Goal: Information Seeking & Learning: Learn about a topic

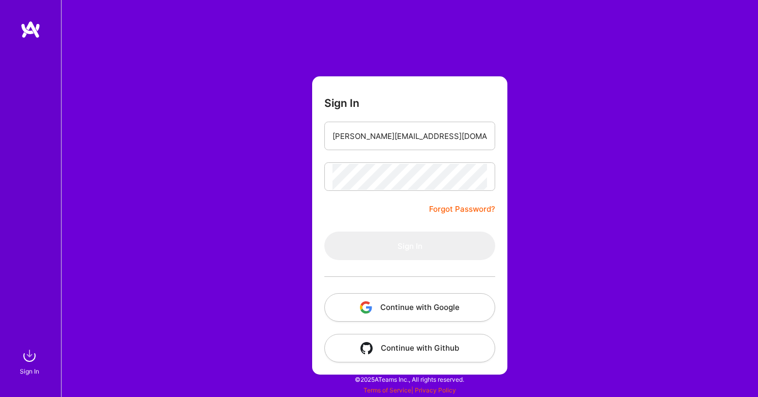
type input "[PERSON_NAME][EMAIL_ADDRESS][DOMAIN_NAME]"
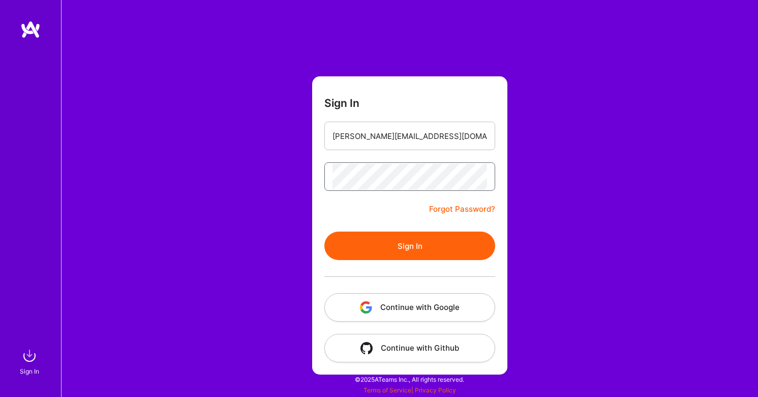
click at [410, 246] on button "Sign In" at bounding box center [409, 245] width 171 height 28
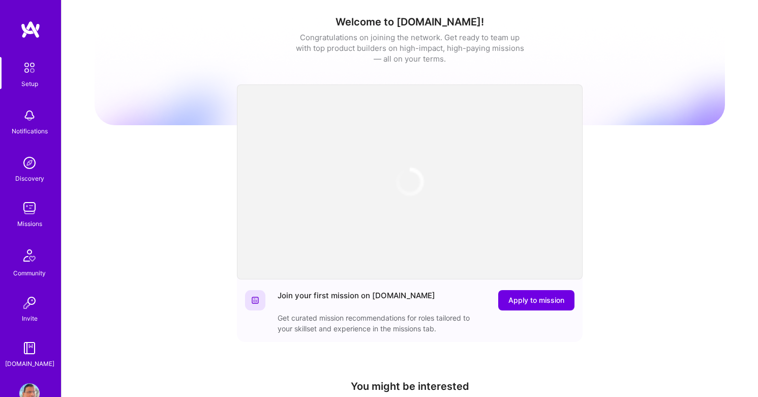
click at [31, 207] on img at bounding box center [29, 208] width 20 height 20
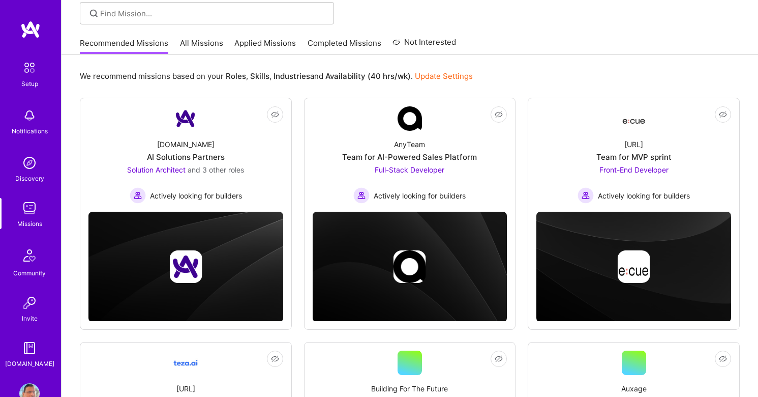
scroll to position [73, 0]
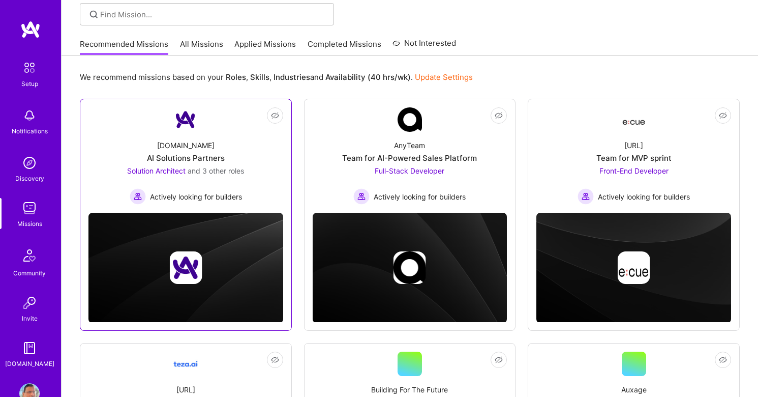
click at [145, 167] on span "Solution Architect" at bounding box center [156, 170] width 58 height 9
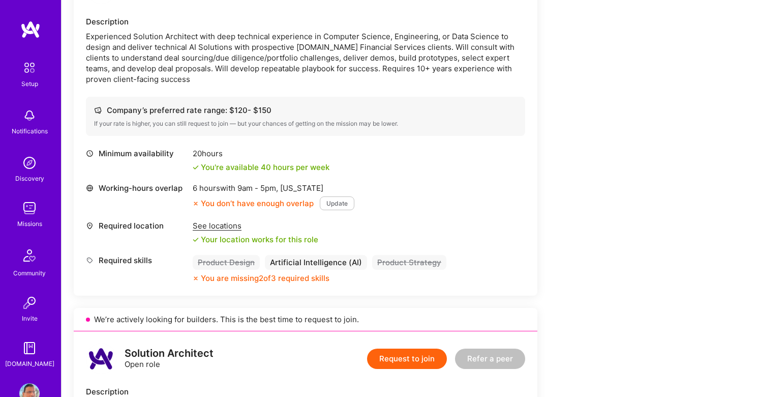
scroll to position [1040, 0]
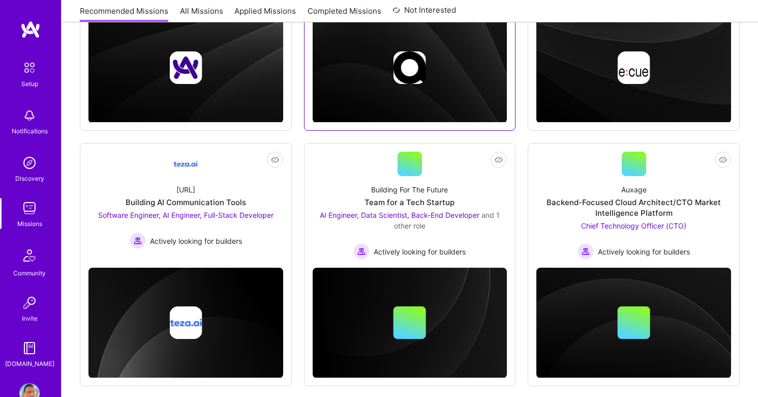
scroll to position [274, 0]
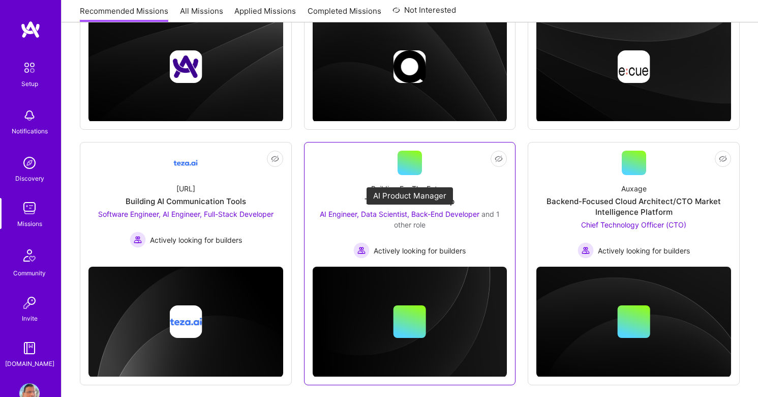
click at [453, 218] on span "AI Engineer, Data Scientist, Back-End Developer" at bounding box center [400, 213] width 160 height 9
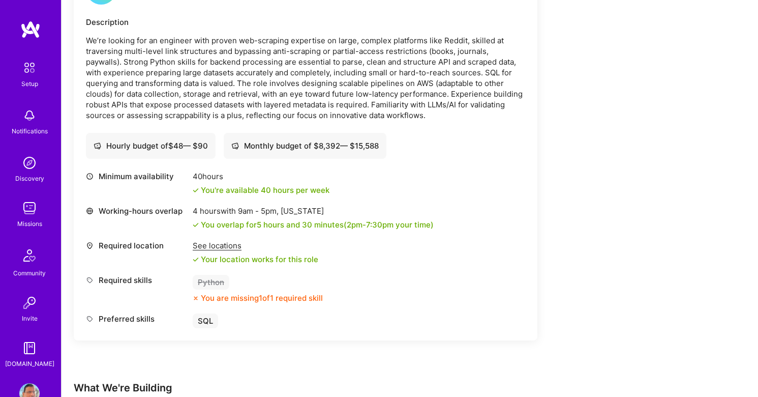
scroll to position [1355, 0]
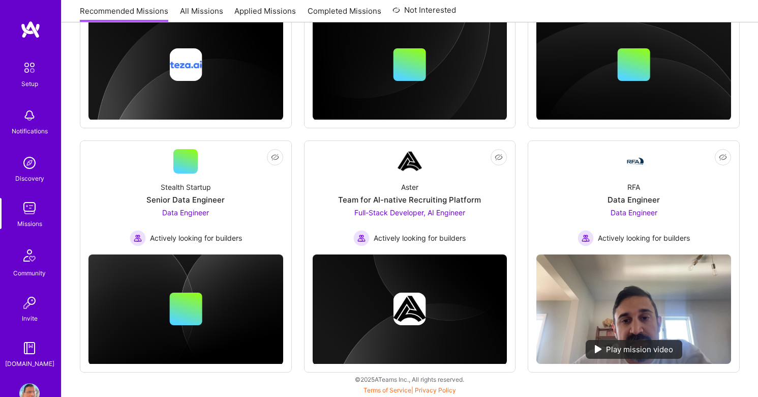
scroll to position [274, 0]
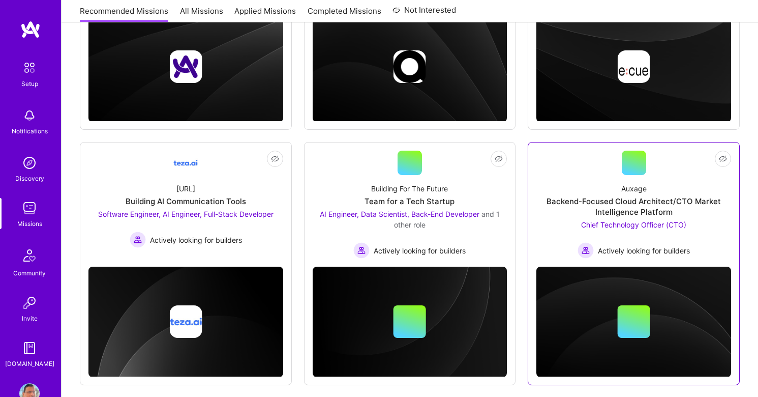
click at [610, 224] on span "Chief Technology Officer (CTO)" at bounding box center [633, 224] width 105 height 9
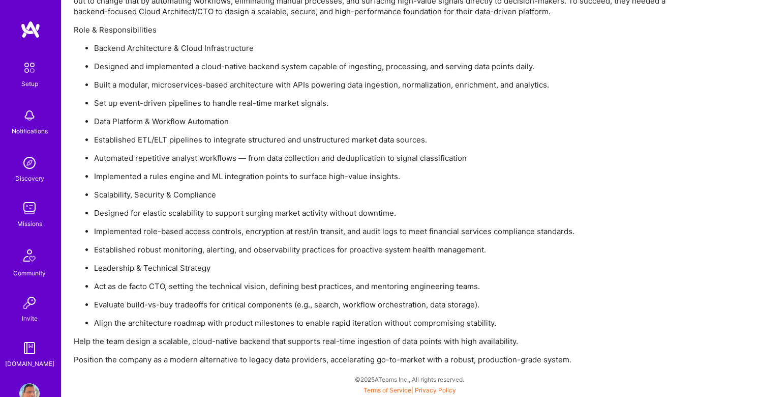
scroll to position [758, 0]
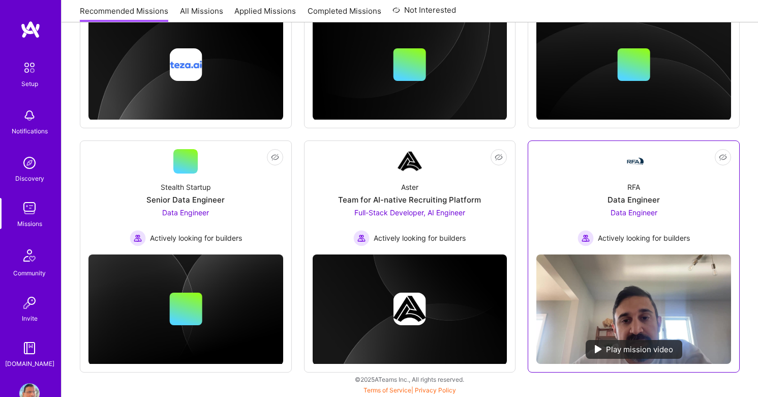
scroll to position [530, 0]
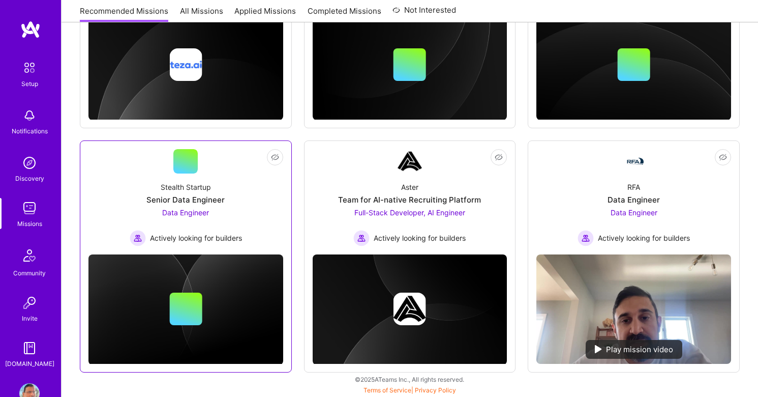
click at [179, 201] on div "Senior Data Engineer" at bounding box center [185, 199] width 78 height 11
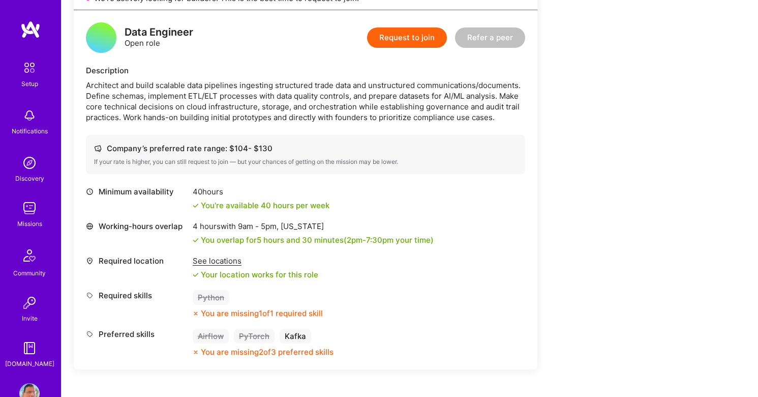
scroll to position [276, 0]
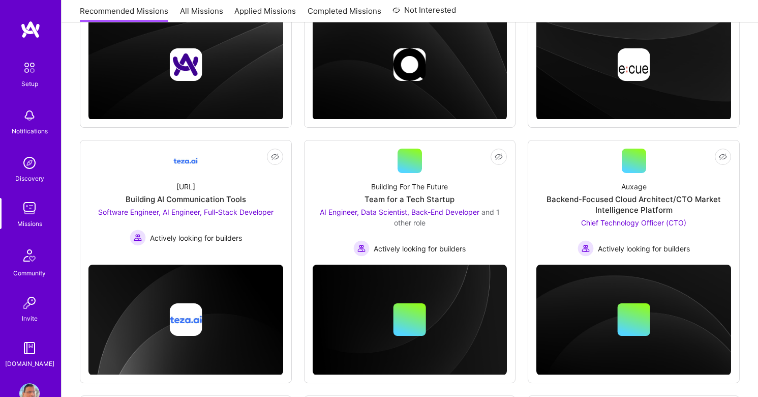
scroll to position [530, 0]
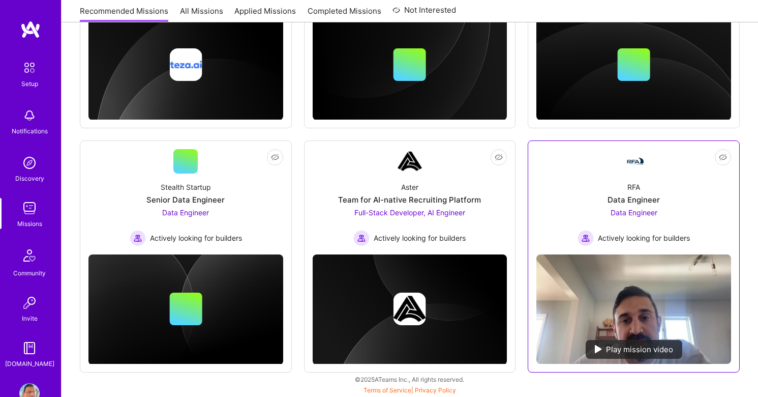
click at [634, 208] on span "Data Engineer" at bounding box center [634, 212] width 47 height 9
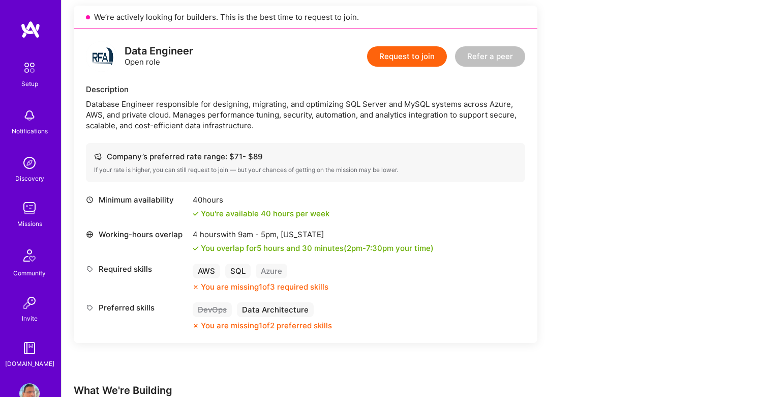
scroll to position [234, 0]
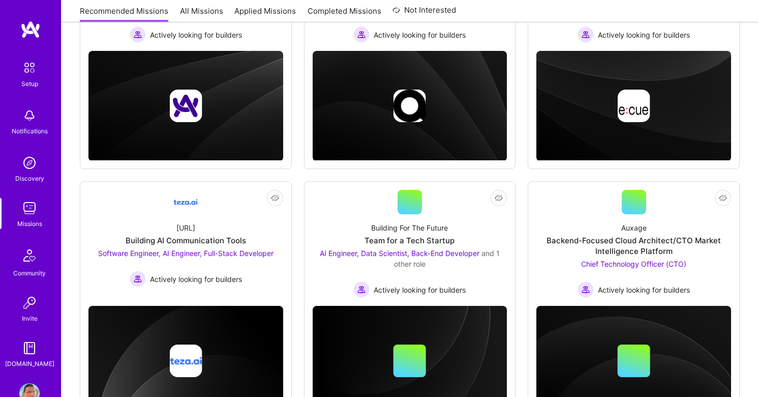
scroll to position [530, 0]
